Goal: Task Accomplishment & Management: Use online tool/utility

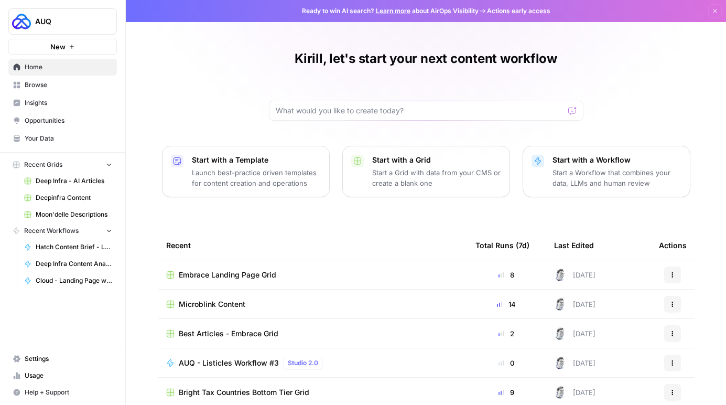
click at [47, 90] on span "Browse" at bounding box center [69, 84] width 88 height 9
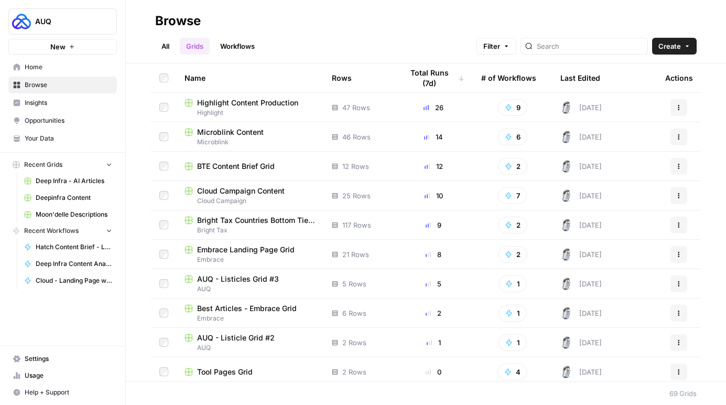
click at [72, 362] on link "Settings" at bounding box center [62, 358] width 109 height 17
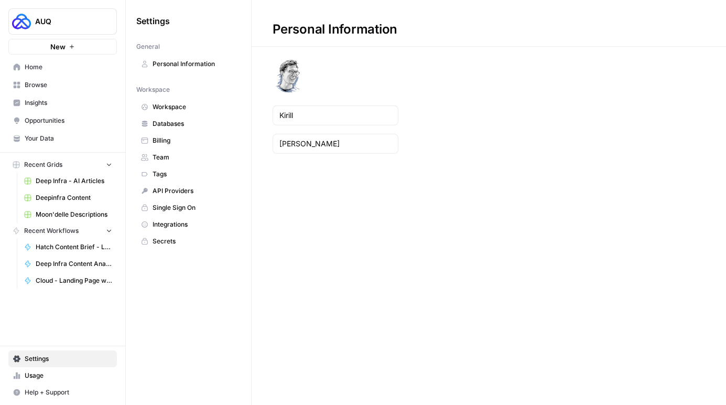
click at [191, 232] on link "Integrations" at bounding box center [188, 224] width 104 height 17
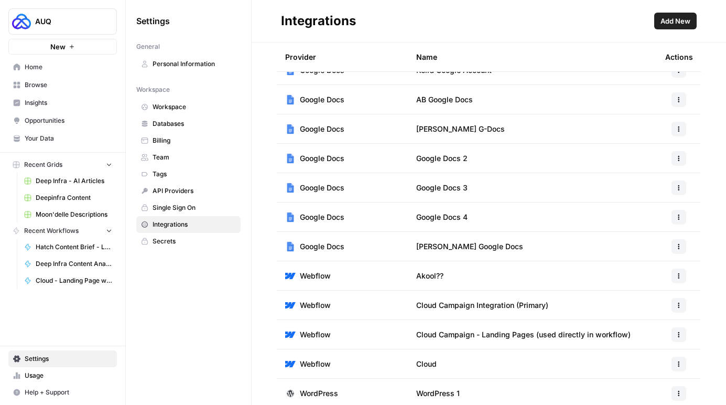
scroll to position [53, 0]
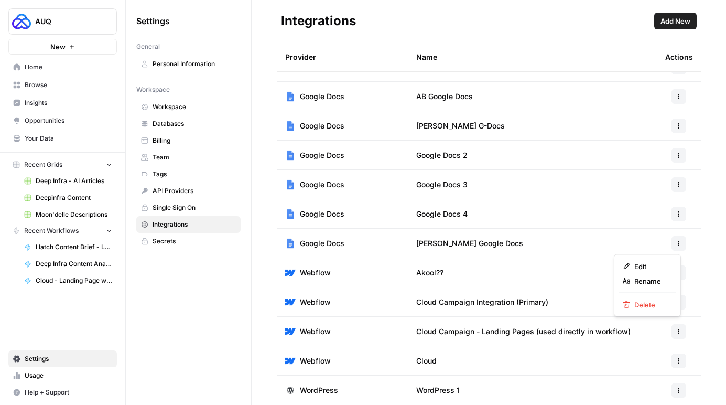
click at [678, 240] on icon "button" at bounding box center [679, 243] width 6 height 6
click at [646, 267] on span "Edit" at bounding box center [651, 266] width 34 height 10
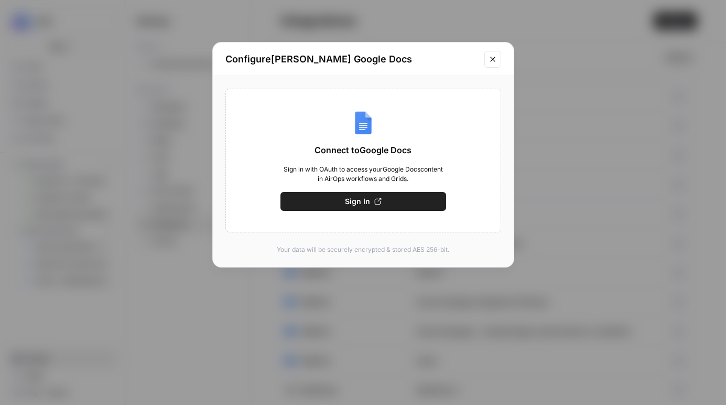
click at [497, 59] on button "Close modal" at bounding box center [492, 59] width 17 height 17
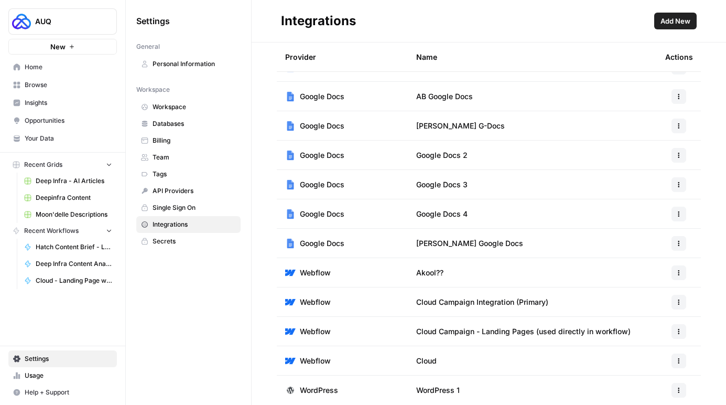
scroll to position [0, 0]
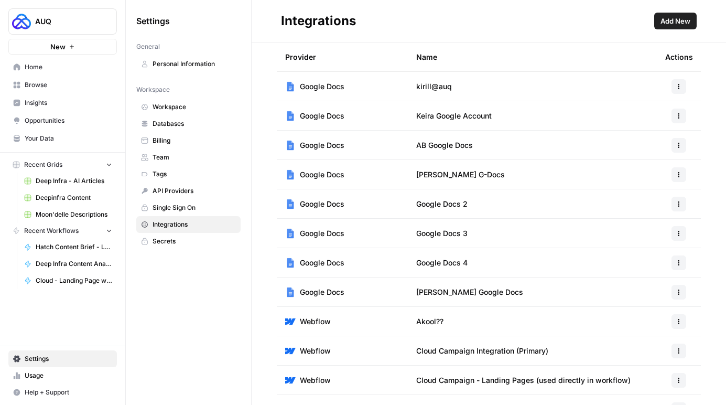
click at [665, 20] on span "Add New" at bounding box center [676, 21] width 30 height 10
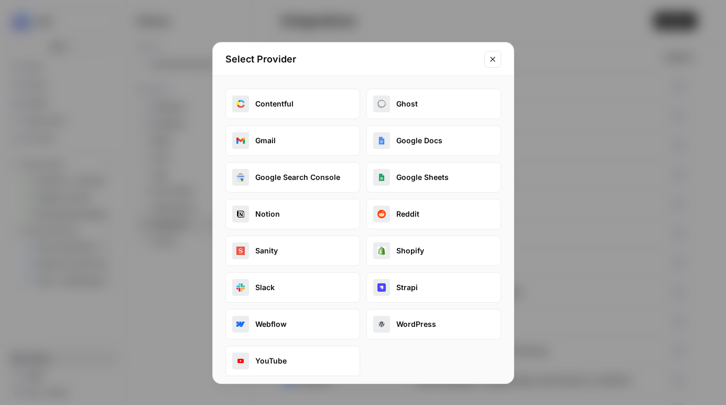
click at [491, 67] on button "Close modal" at bounding box center [492, 59] width 17 height 17
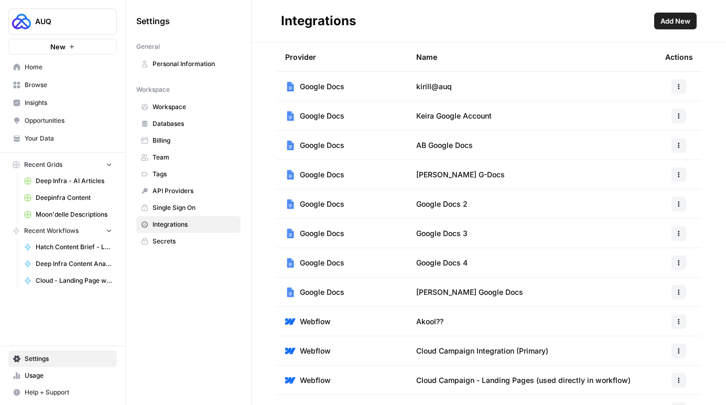
click at [676, 295] on icon "button" at bounding box center [679, 292] width 6 height 6
click at [666, 314] on button "Edit" at bounding box center [648, 319] width 58 height 15
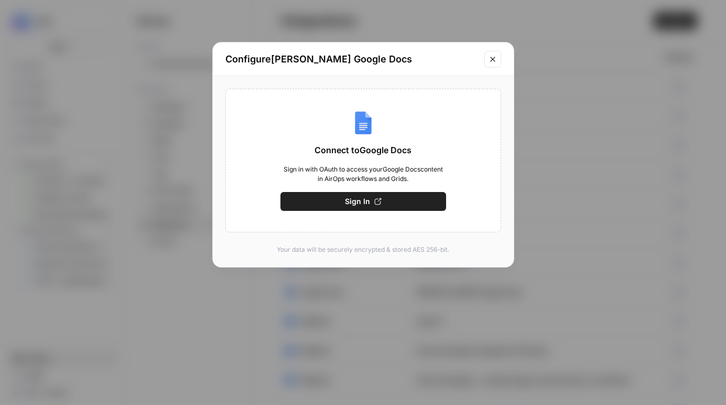
click at [487, 68] on button "Close modal" at bounding box center [492, 59] width 17 height 17
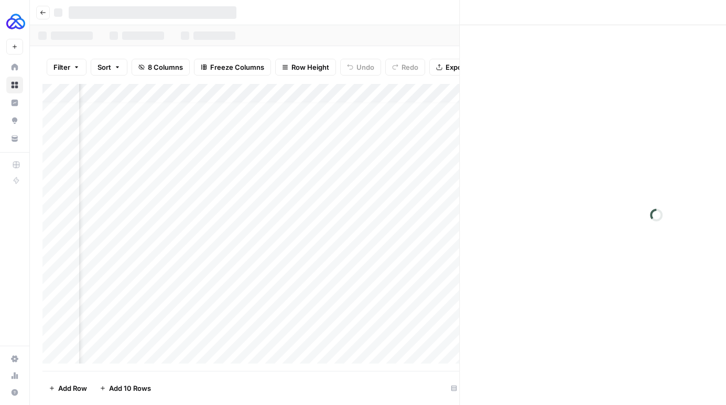
scroll to position [6, 544]
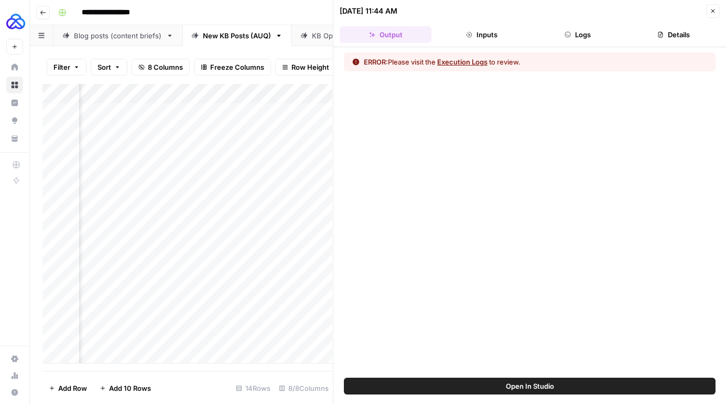
click at [488, 65] on button "Execution Logs" at bounding box center [462, 62] width 50 height 10
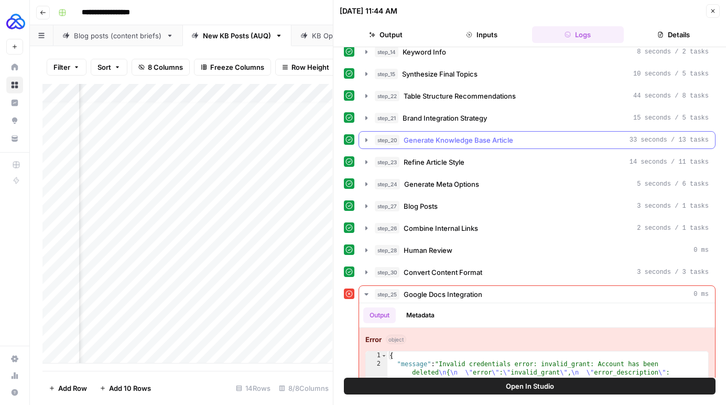
scroll to position [162, 0]
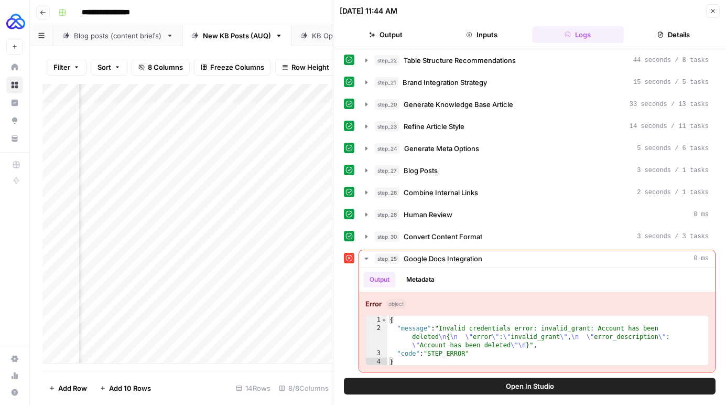
click at [708, 14] on button "Close" at bounding box center [713, 11] width 14 height 14
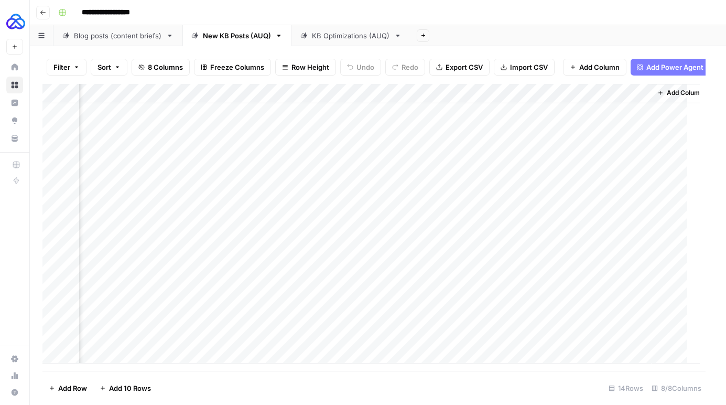
scroll to position [6, 532]
click at [419, 100] on div "Add Column" at bounding box center [377, 223] width 670 height 279
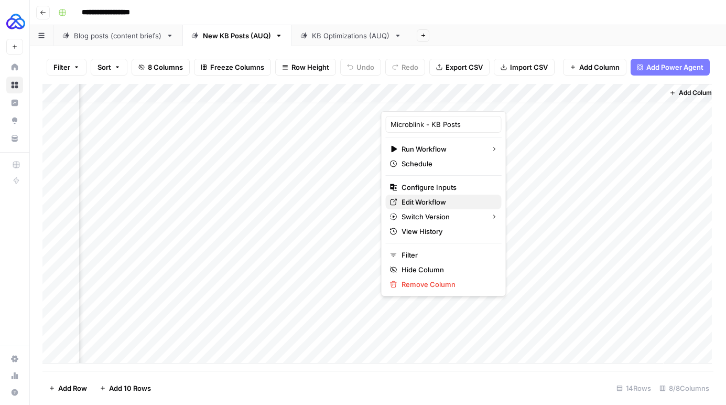
click at [433, 207] on span "Edit Workflow" at bounding box center [448, 202] width 92 height 10
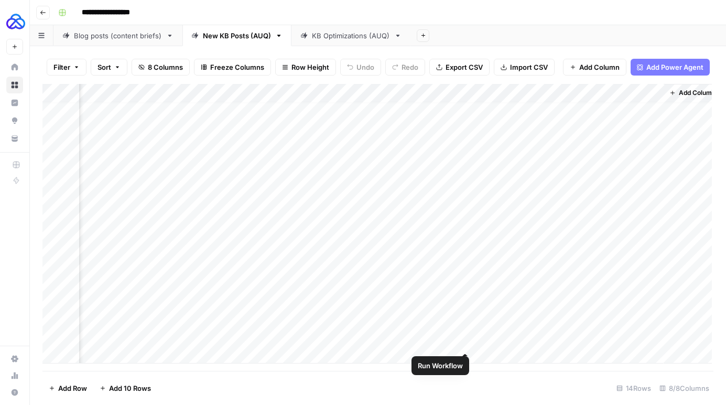
click at [462, 341] on div "Add Column" at bounding box center [377, 223] width 670 height 279
click at [447, 339] on div "Add Column" at bounding box center [377, 223] width 670 height 279
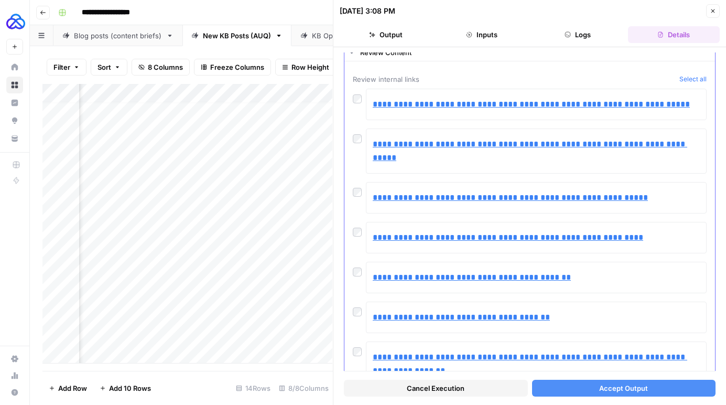
scroll to position [18, 0]
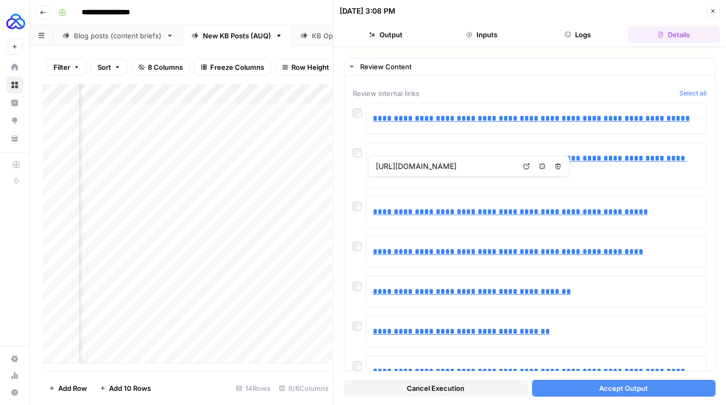
click at [598, 380] on button "Accept Output" at bounding box center [624, 388] width 184 height 17
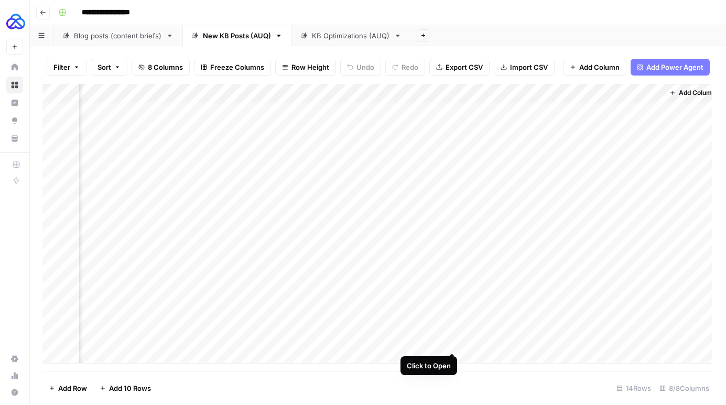
click at [450, 342] on div "Add Column" at bounding box center [377, 223] width 670 height 279
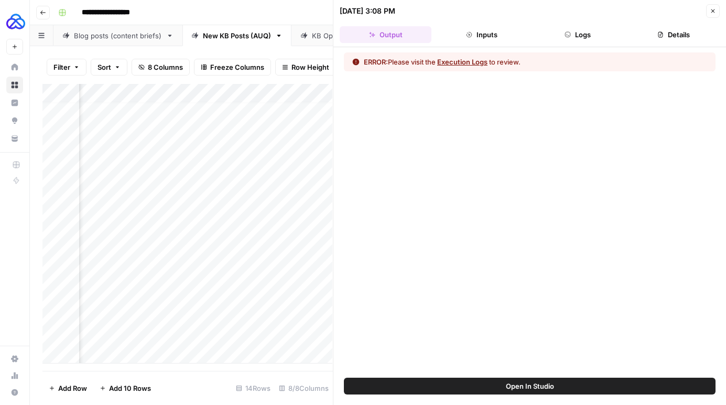
click at [487, 66] on button "Execution Logs" at bounding box center [462, 62] width 50 height 10
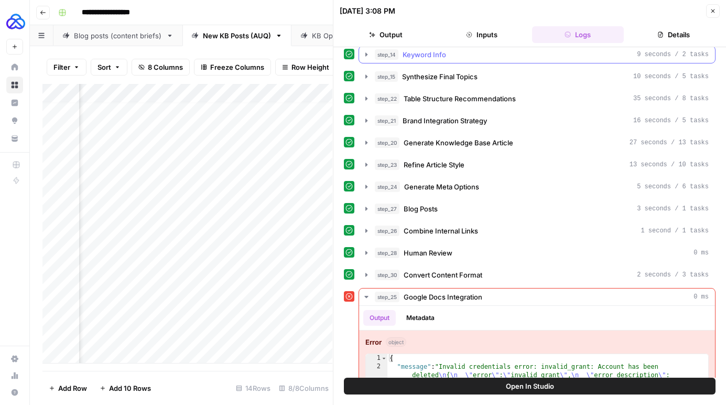
scroll to position [162, 0]
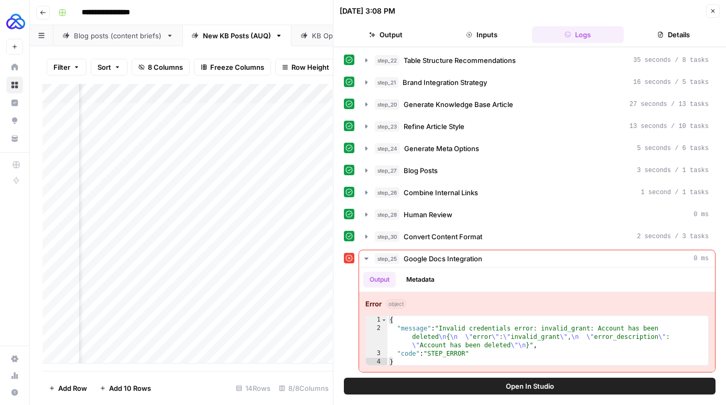
click at [714, 17] on button "Close" at bounding box center [713, 11] width 14 height 14
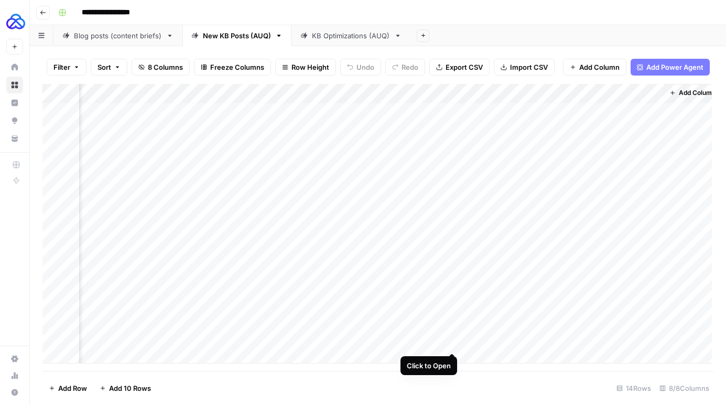
click at [451, 341] on div "Add Column" at bounding box center [377, 223] width 670 height 279
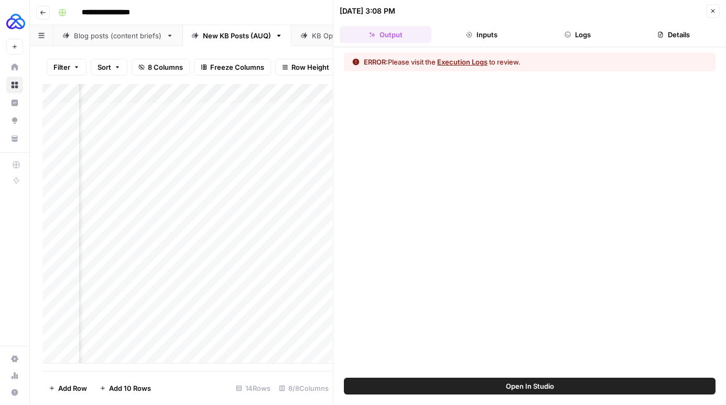
click at [583, 37] on button "Logs" at bounding box center [578, 34] width 92 height 17
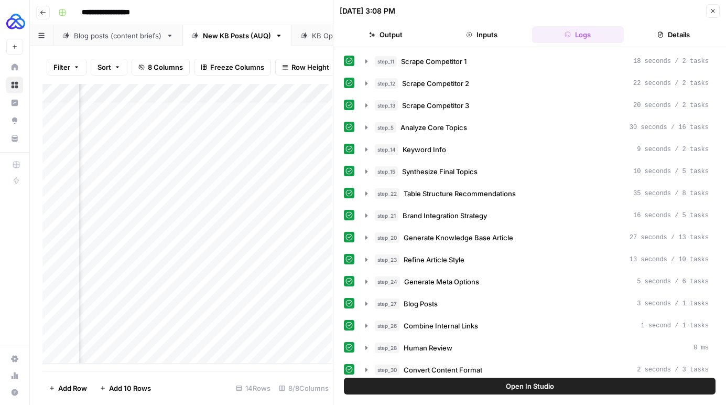
click at [708, 10] on button "Close" at bounding box center [713, 11] width 14 height 14
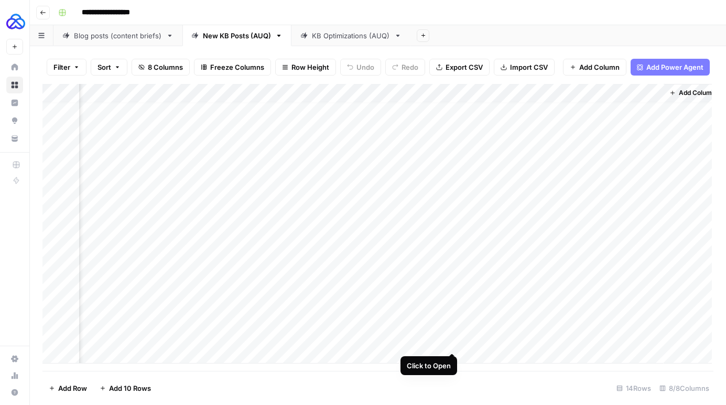
click at [454, 344] on div "Add Column" at bounding box center [377, 223] width 670 height 279
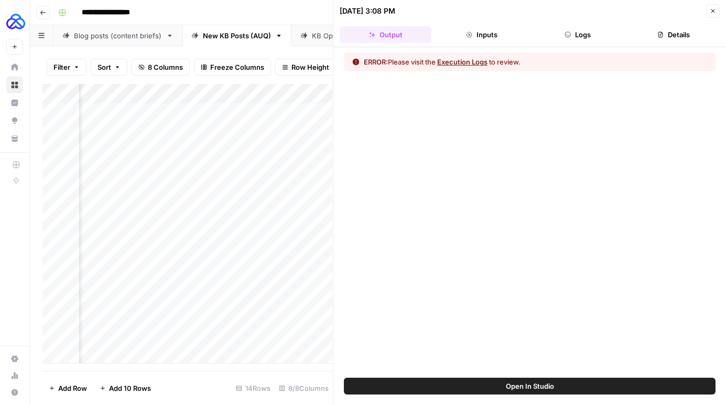
click at [589, 37] on button "Logs" at bounding box center [578, 34] width 92 height 17
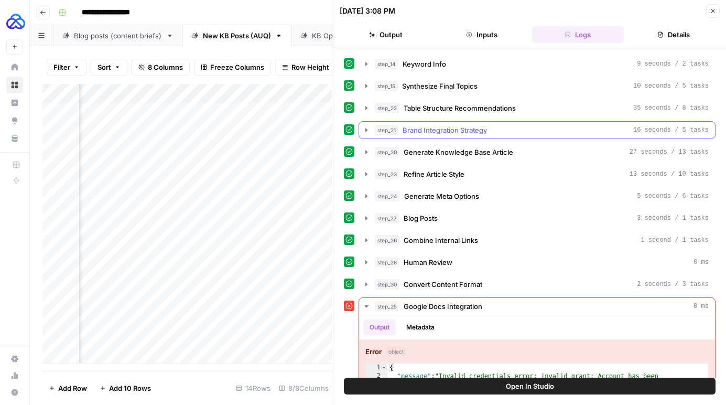
scroll to position [162, 0]
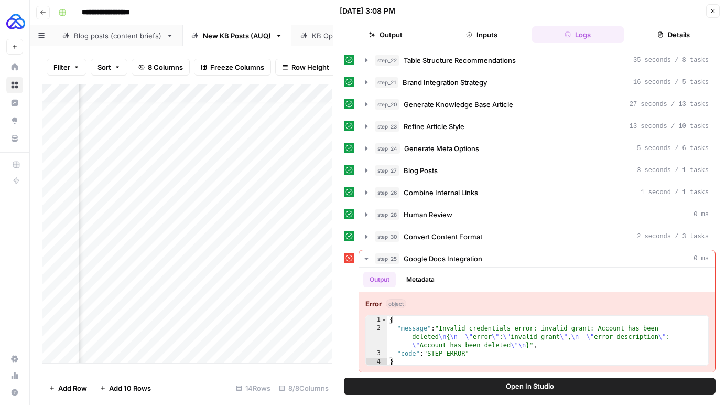
click at [708, 12] on button "Close" at bounding box center [713, 11] width 14 height 14
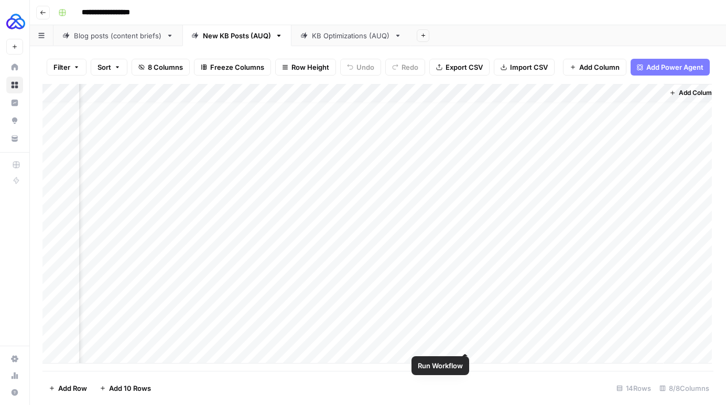
click at [461, 341] on div "Add Column" at bounding box center [377, 223] width 670 height 279
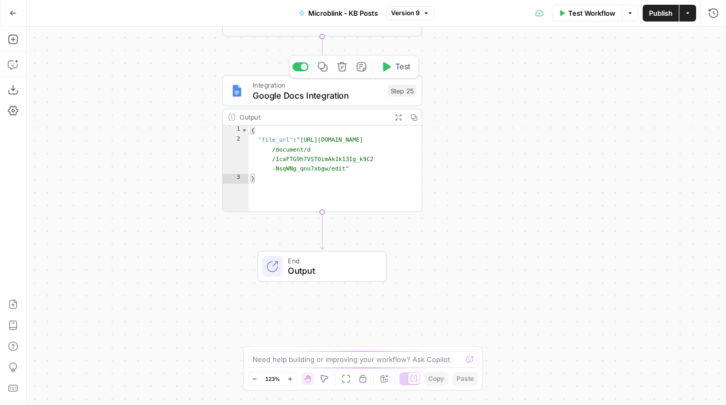
click at [321, 98] on span "Google Docs Integration" at bounding box center [318, 95] width 131 height 13
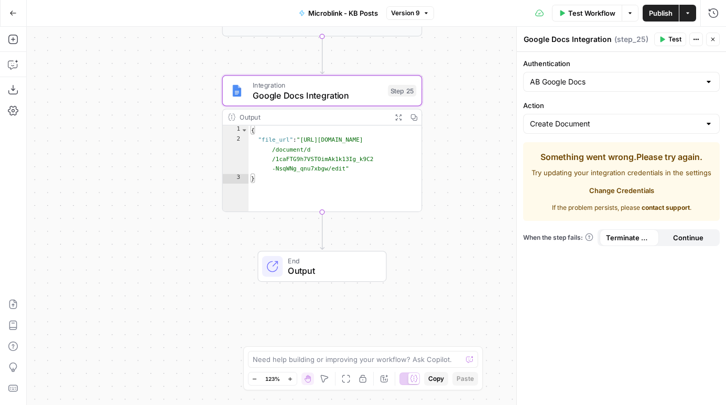
click at [654, 84] on div "AB Google Docs" at bounding box center [621, 82] width 197 height 20
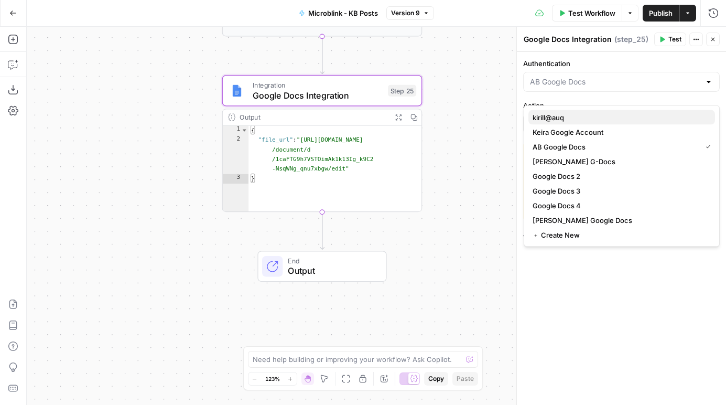
click at [608, 116] on span "kirill@auq" at bounding box center [620, 117] width 174 height 10
type input "kirill@auq"
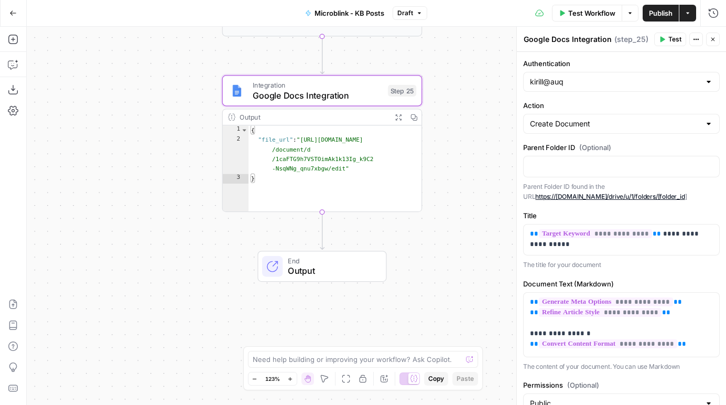
click at [673, 40] on span "Test" at bounding box center [675, 39] width 13 height 9
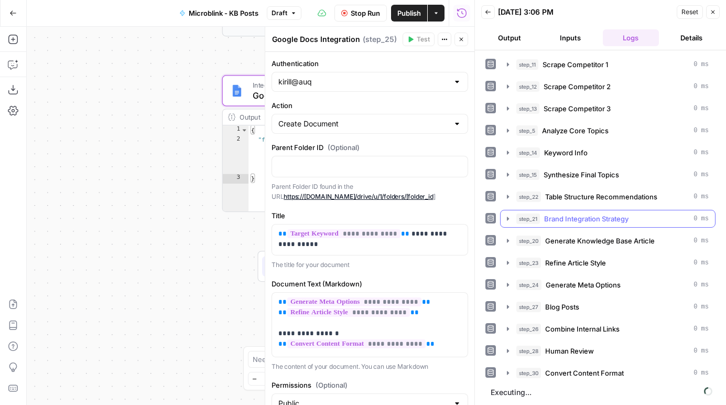
scroll to position [25, 0]
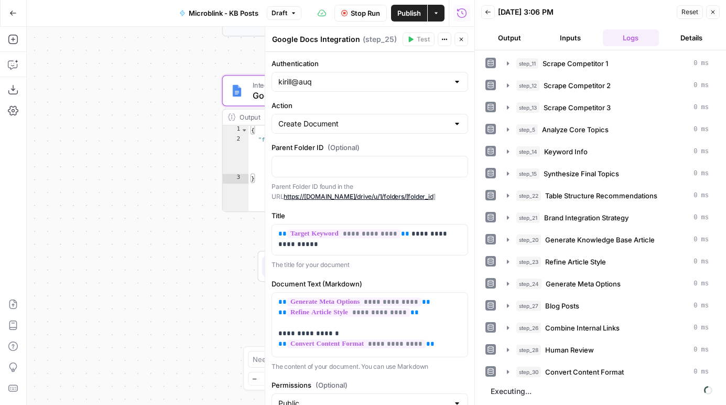
click at [450, 92] on div "kirill@auq" at bounding box center [370, 82] width 197 height 20
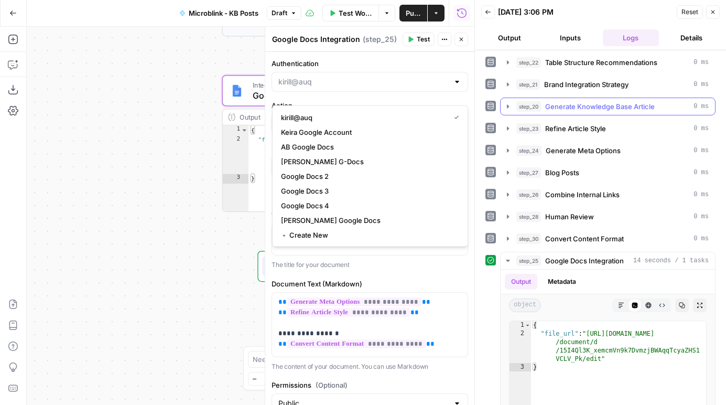
scroll to position [211, 0]
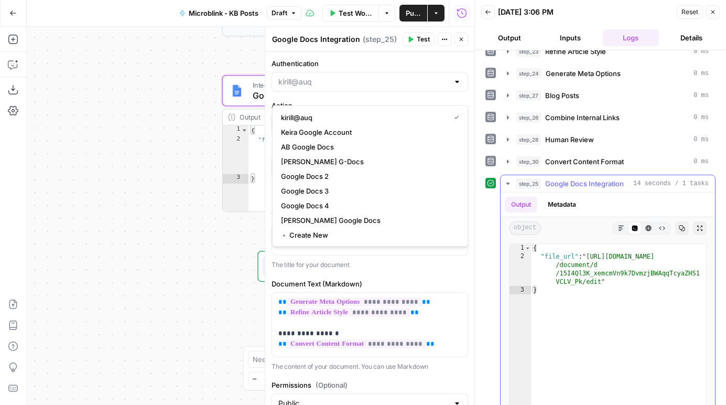
type input "kirill@auq"
type textarea "**********"
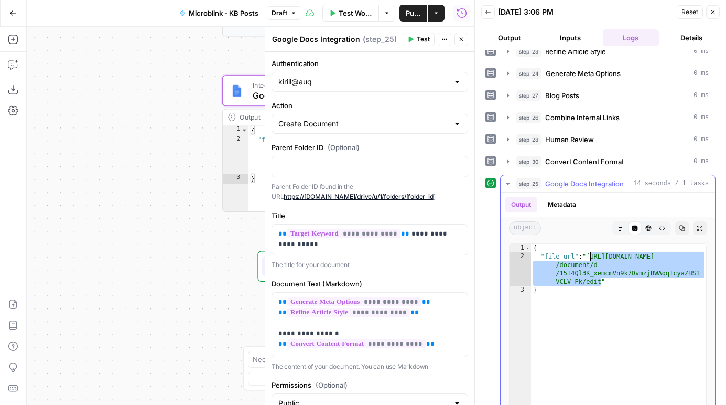
drag, startPoint x: 604, startPoint y: 308, endPoint x: 591, endPoint y: 285, distance: 26.3
click at [591, 285] on div "{ "file_url" : "[URL][DOMAIN_NAME] /document/d /15I4Ql3K_xemcmVn9k7DvmzjBWAqqTc…" at bounding box center [618, 354] width 175 height 220
click at [429, 87] on input "Authentication" at bounding box center [363, 82] width 170 height 10
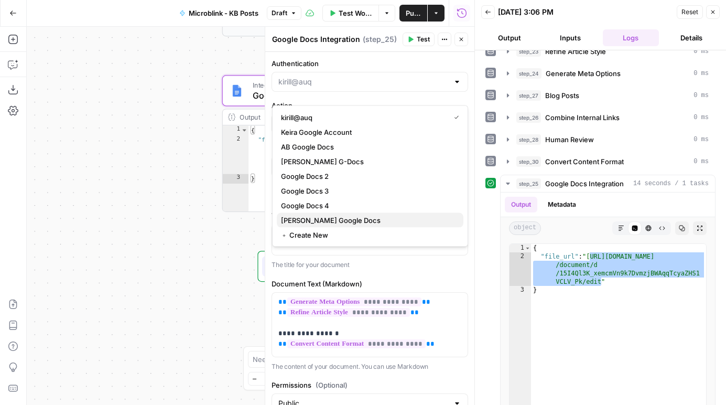
click at [350, 225] on span "[PERSON_NAME] Google Docs" at bounding box center [368, 220] width 174 height 10
type input "[PERSON_NAME] Google Docs"
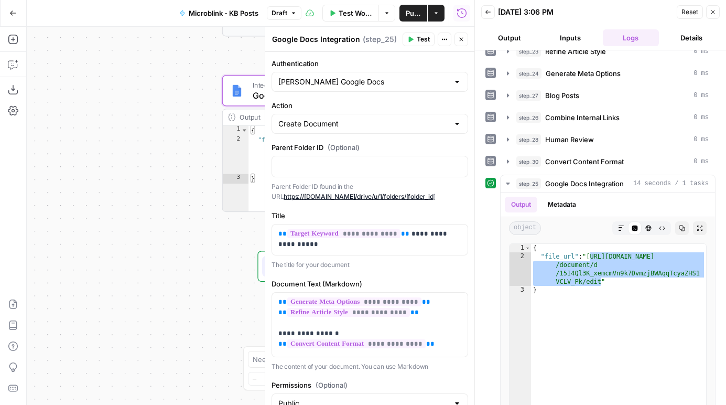
click at [420, 43] on span "Test" at bounding box center [423, 39] width 13 height 9
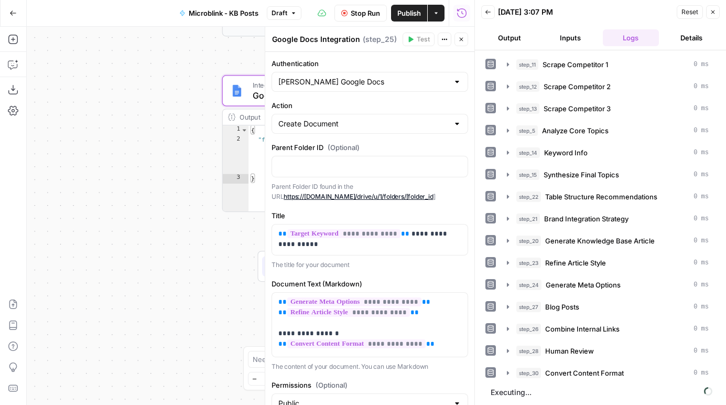
scroll to position [25, 0]
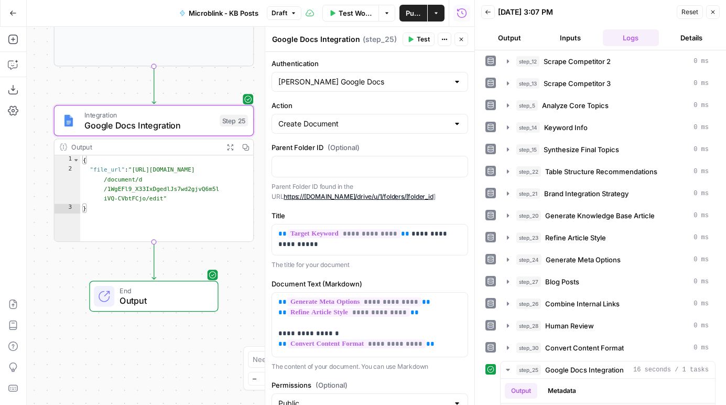
drag, startPoint x: 181, startPoint y: 116, endPoint x: 13, endPoint y: 146, distance: 170.9
click at [13, 146] on div "**********" at bounding box center [237, 216] width 475 height 378
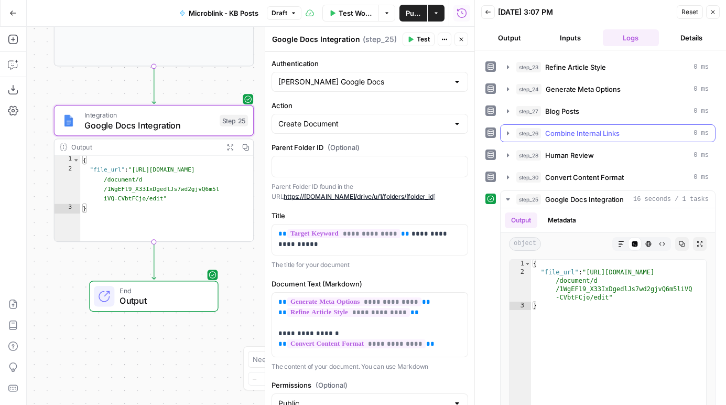
scroll to position [291, 0]
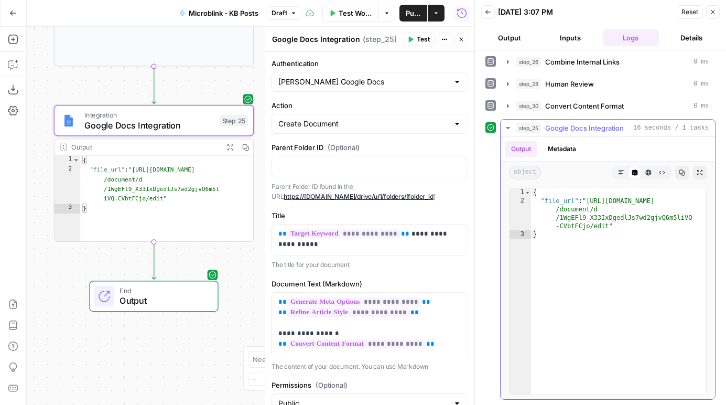
type textarea "**********"
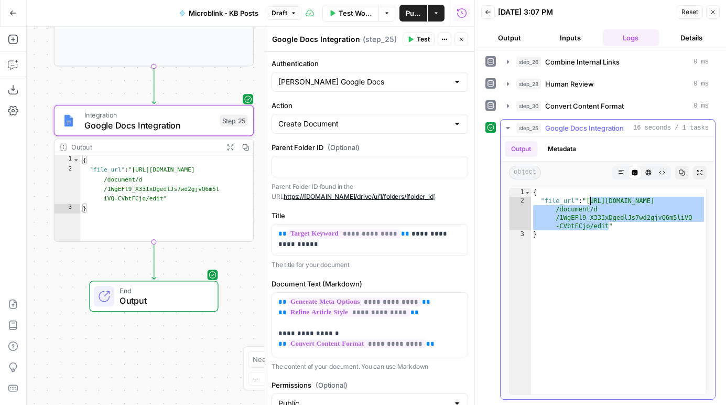
drag, startPoint x: 612, startPoint y: 231, endPoint x: 593, endPoint y: 204, distance: 32.3
click at [593, 204] on div "{ "file_url" : "[URL][DOMAIN_NAME] /document/d /1WgEFl9_X33IxDgedlJs7wd2gjvQ6m5…" at bounding box center [618, 298] width 175 height 220
click at [715, 13] on icon "button" at bounding box center [713, 12] width 6 height 6
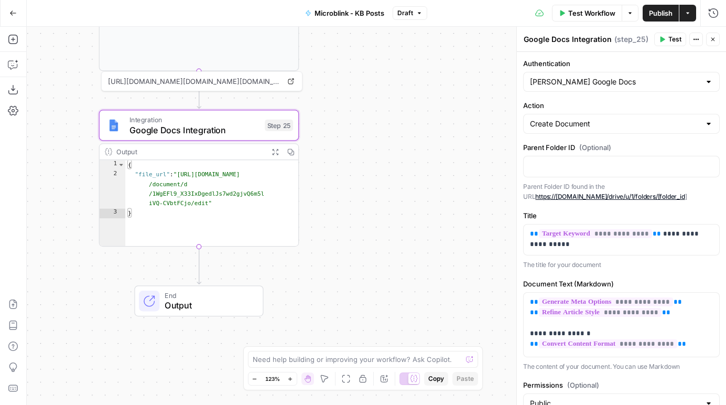
drag, startPoint x: 369, startPoint y: 150, endPoint x: 443, endPoint y: 164, distance: 75.6
click at [443, 164] on div "**********" at bounding box center [376, 216] width 699 height 378
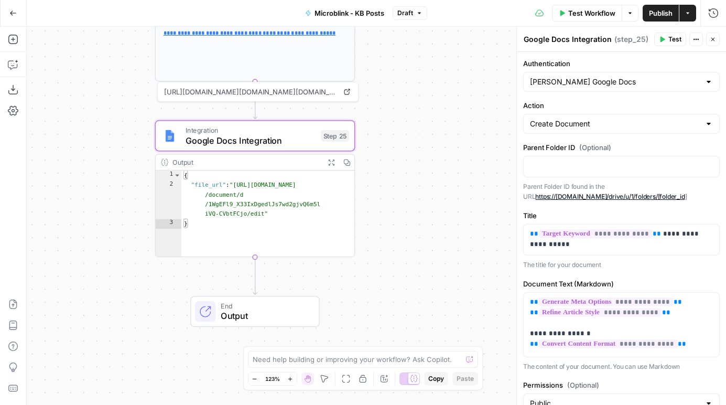
drag, startPoint x: 420, startPoint y: 122, endPoint x: 460, endPoint y: 130, distance: 41.2
click at [460, 130] on div "**********" at bounding box center [376, 216] width 699 height 378
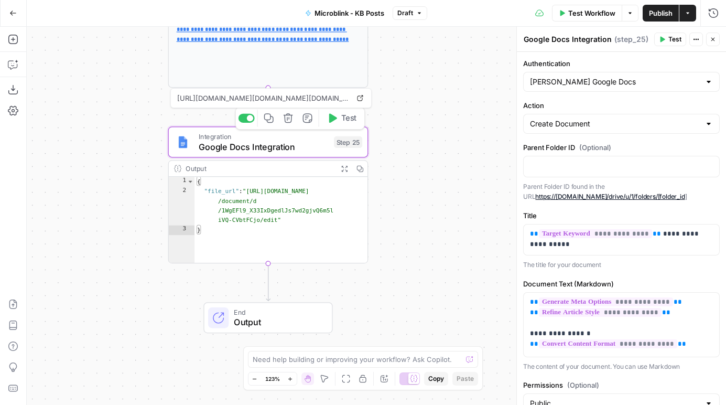
click at [302, 144] on span "Google Docs Integration" at bounding box center [264, 146] width 131 height 13
click at [298, 145] on span "Google Docs Integration" at bounding box center [264, 146] width 131 height 13
click at [584, 85] on input "Authentication" at bounding box center [615, 82] width 170 height 10
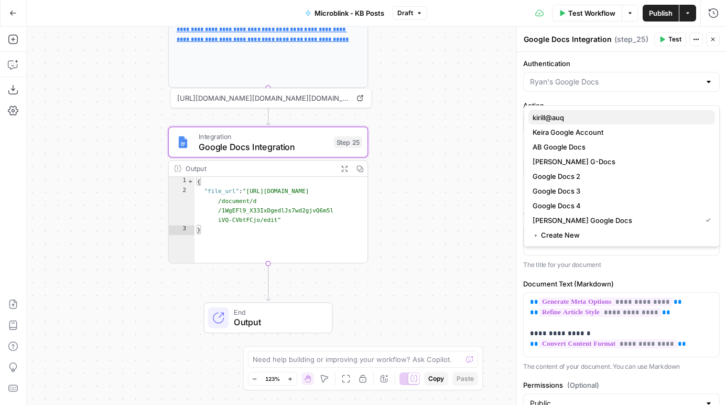
click at [577, 112] on button "kirill@auq" at bounding box center [622, 117] width 187 height 15
type input "kirill@auq"
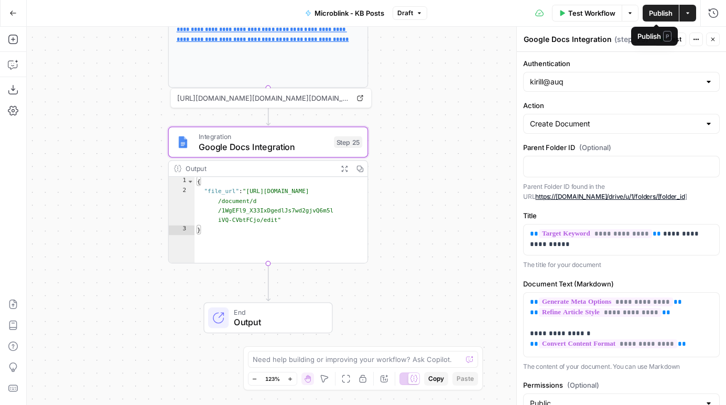
click at [661, 17] on span "Publish" at bounding box center [661, 13] width 24 height 10
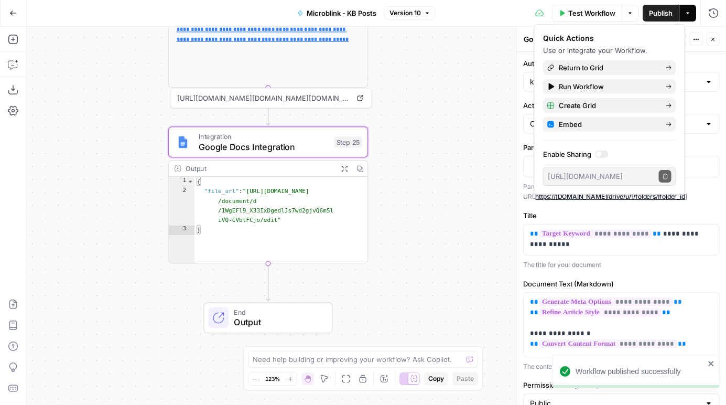
click at [476, 206] on div "**********" at bounding box center [376, 216] width 699 height 378
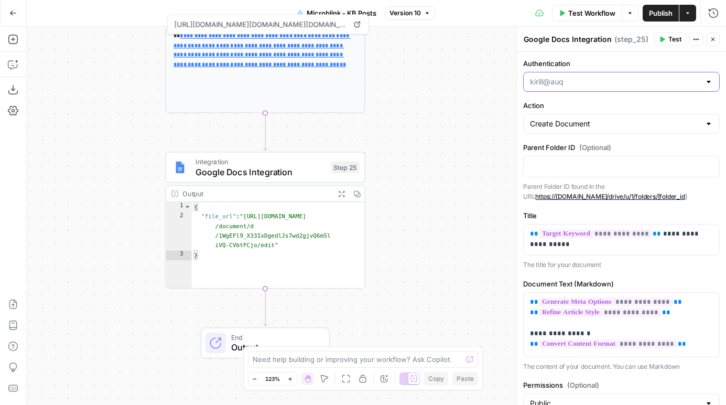
click at [593, 87] on input "Authentication" at bounding box center [615, 82] width 170 height 10
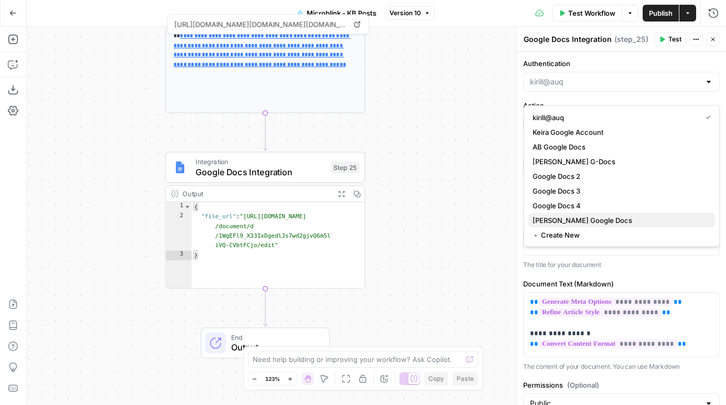
click at [572, 225] on span "[PERSON_NAME] Google Docs" at bounding box center [620, 220] width 174 height 10
type input "[PERSON_NAME] Google Docs"
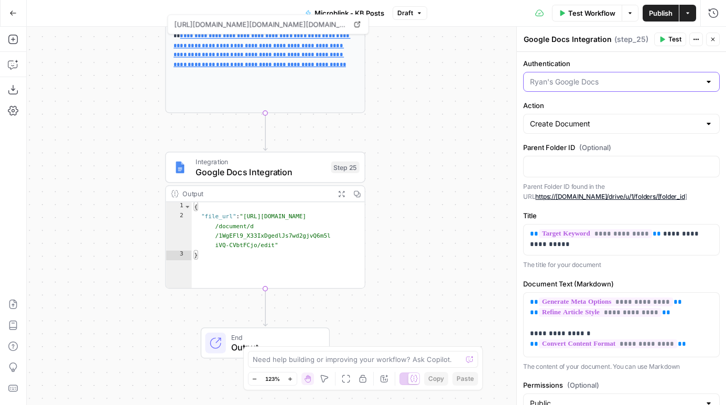
click at [613, 87] on input "Authentication" at bounding box center [615, 82] width 170 height 10
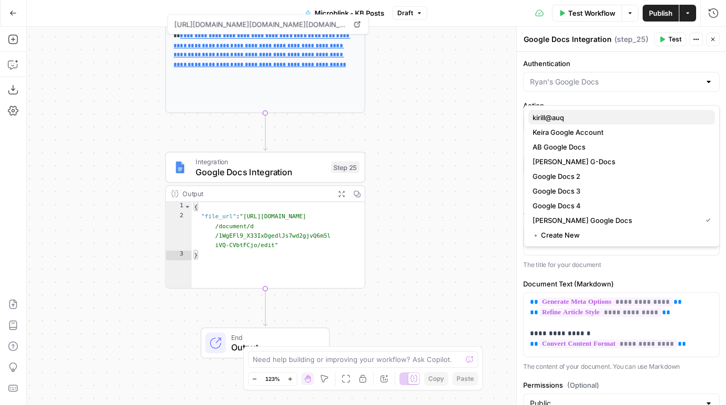
click at [601, 118] on span "kirill@auq" at bounding box center [620, 117] width 174 height 10
type input "kirill@auq"
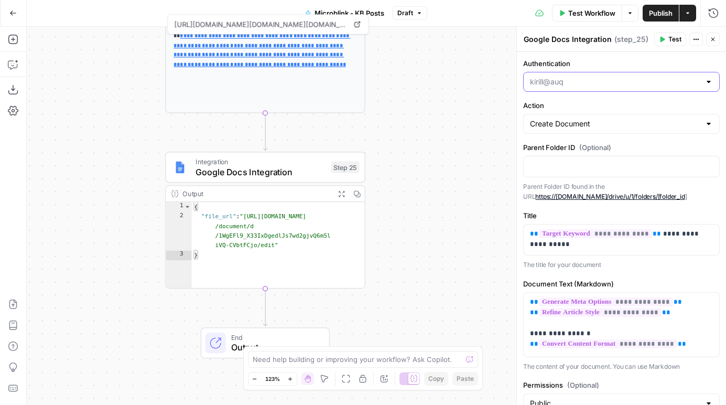
click at [614, 87] on input "Authentication" at bounding box center [615, 82] width 170 height 10
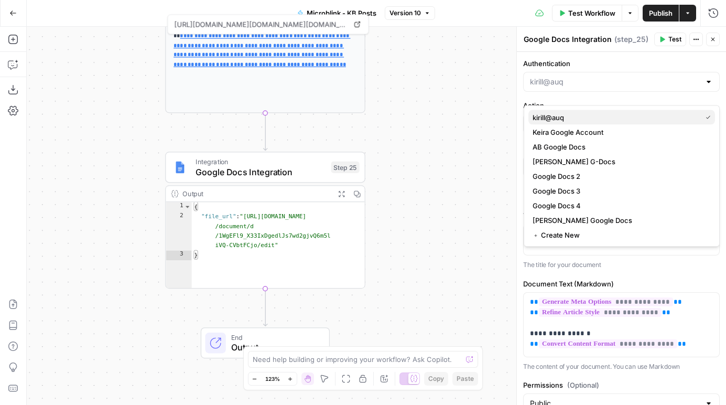
click at [600, 113] on span "kirill@auq" at bounding box center [615, 117] width 165 height 10
type input "kirill@auq"
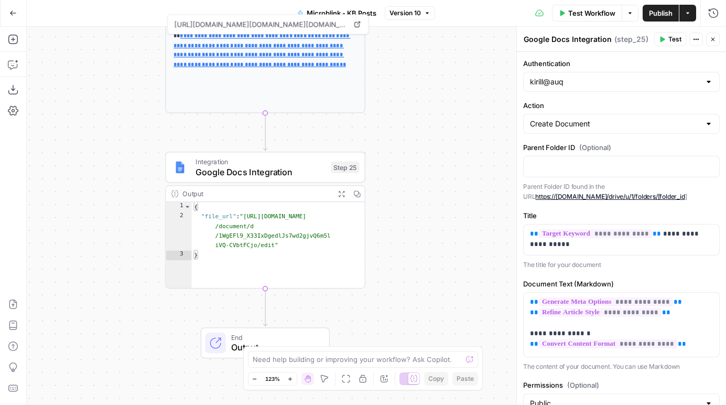
click at [580, 193] on div "Parent Folder ID (Optional) Parent Folder ID found in the URL https://[DOMAIN_N…" at bounding box center [621, 172] width 197 height 60
click at [584, 177] on div at bounding box center [622, 166] width 196 height 20
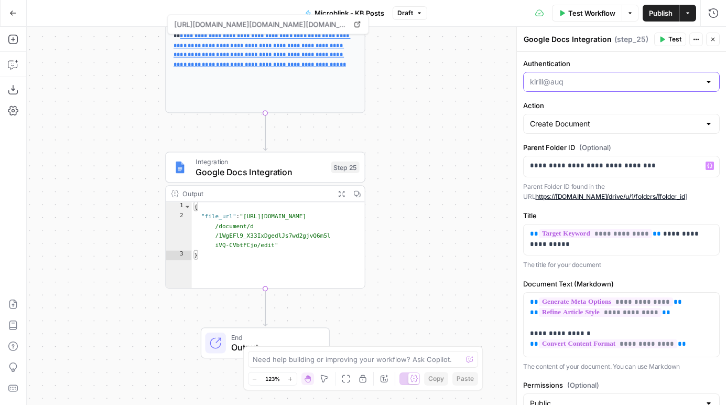
click at [595, 87] on input "Authentication" at bounding box center [615, 82] width 170 height 10
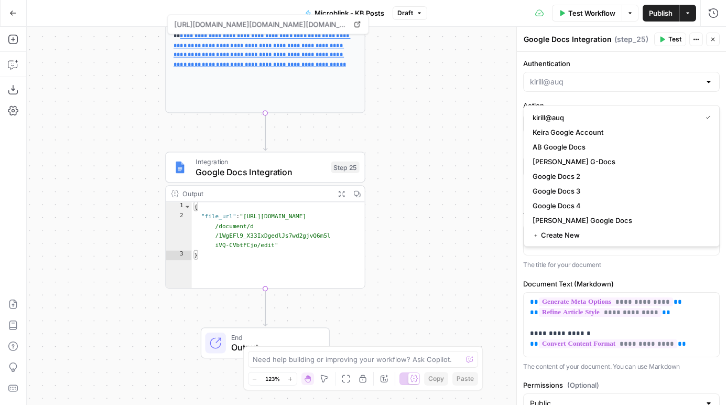
type input "kirill@auq"
click at [487, 109] on div "**********" at bounding box center [376, 216] width 699 height 378
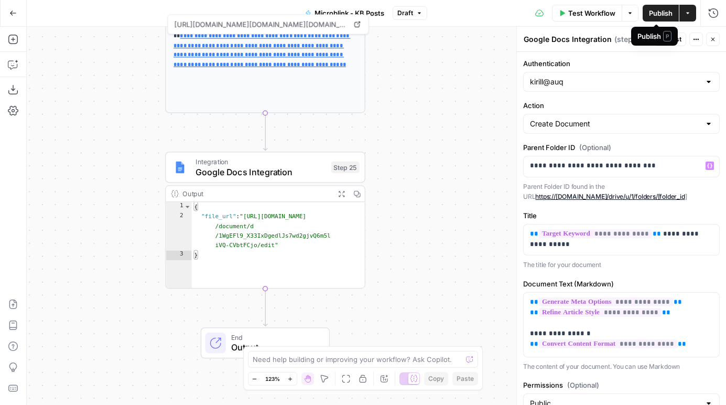
click at [662, 20] on button "Publish" at bounding box center [661, 13] width 36 height 17
